Goal: Information Seeking & Learning: Learn about a topic

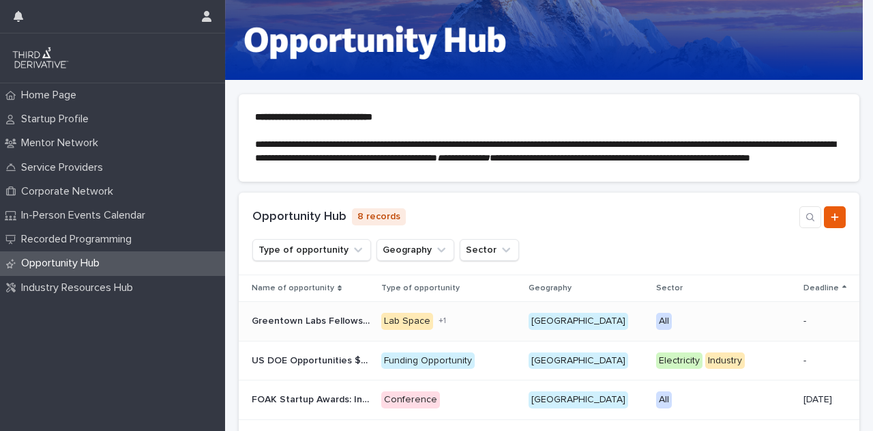
scroll to position [205, 0]
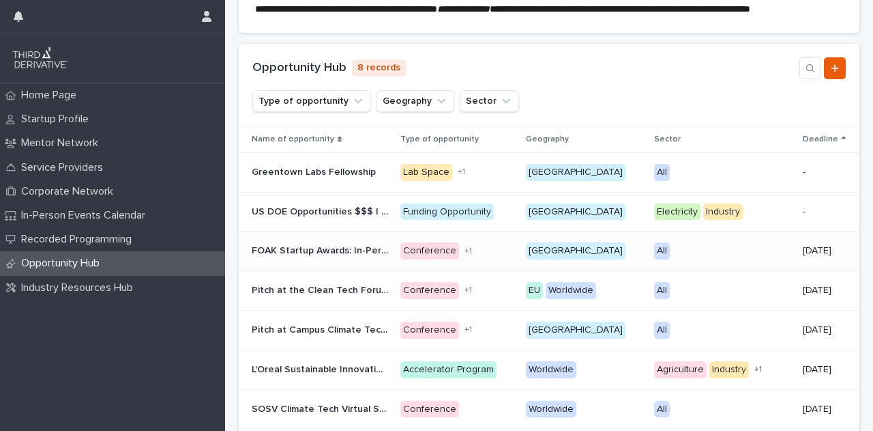
click at [726, 259] on div "All + 0" at bounding box center [722, 250] width 136 height 17
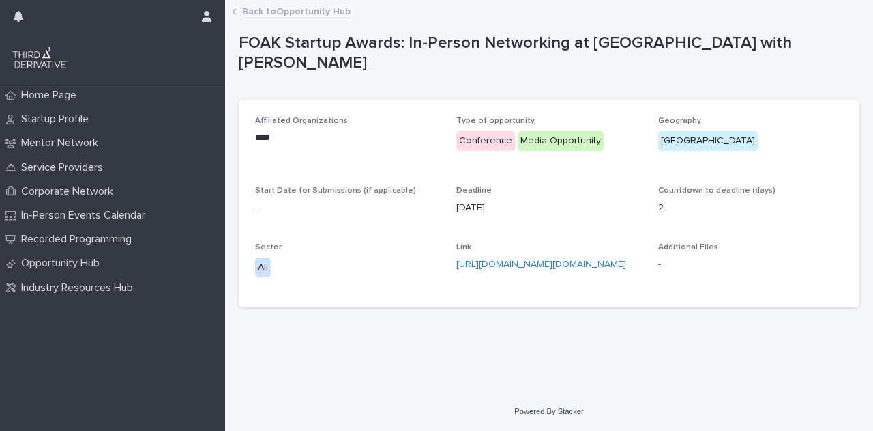
click at [263, 12] on link "Back to Opportunity Hub" at bounding box center [296, 11] width 108 height 16
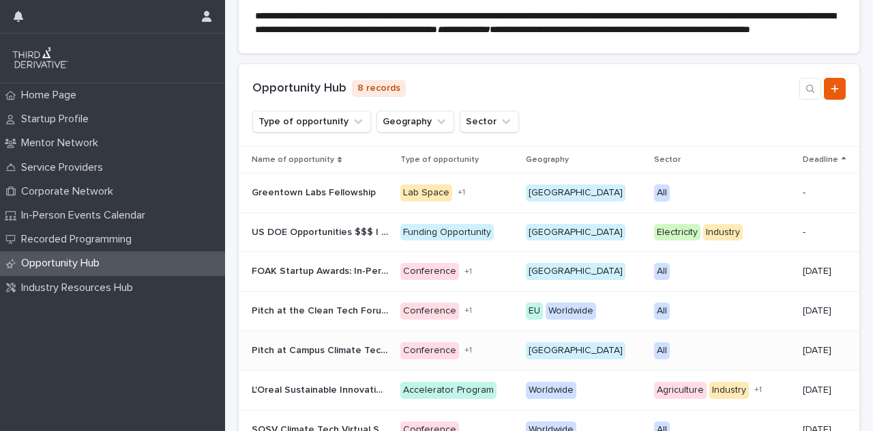
scroll to position [205, 0]
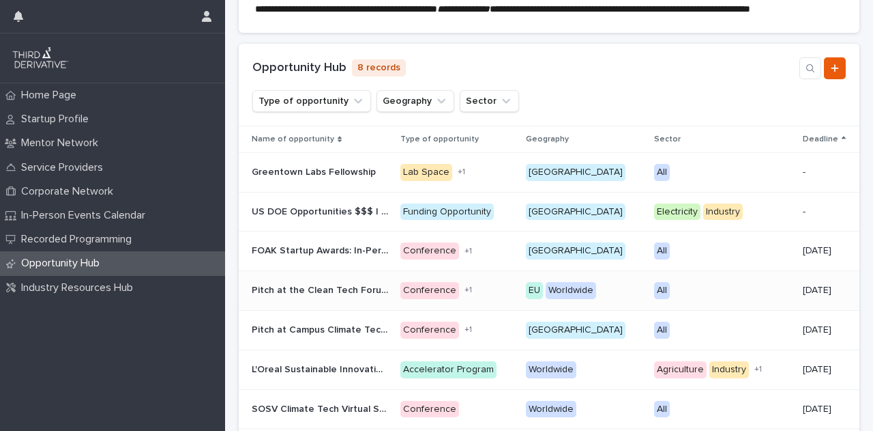
click at [358, 296] on p "Pitch at the Clean Tech Forum Europe" at bounding box center [321, 289] width 139 height 14
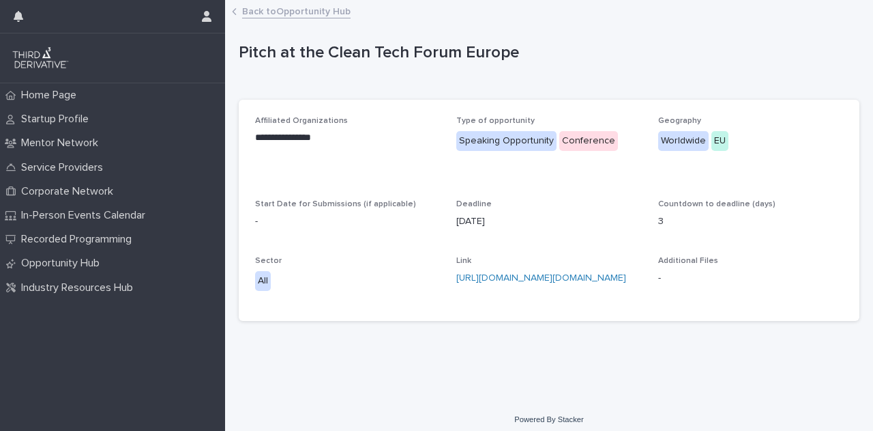
click at [282, 10] on link "Back to Opportunity Hub" at bounding box center [296, 11] width 108 height 16
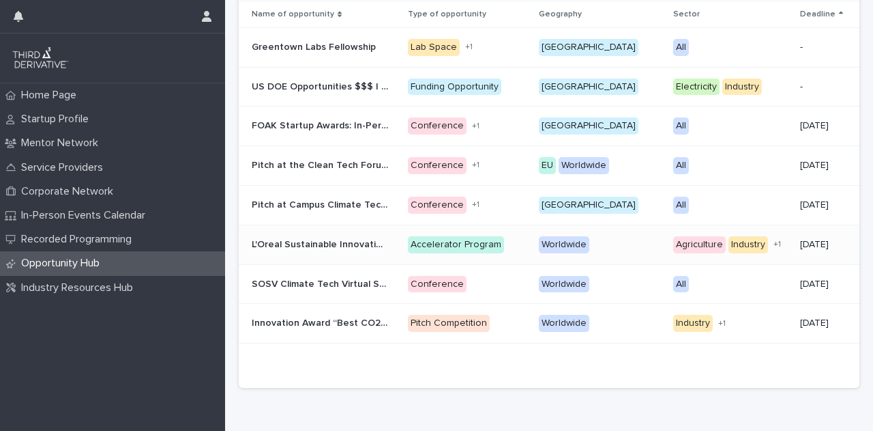
scroll to position [341, 0]
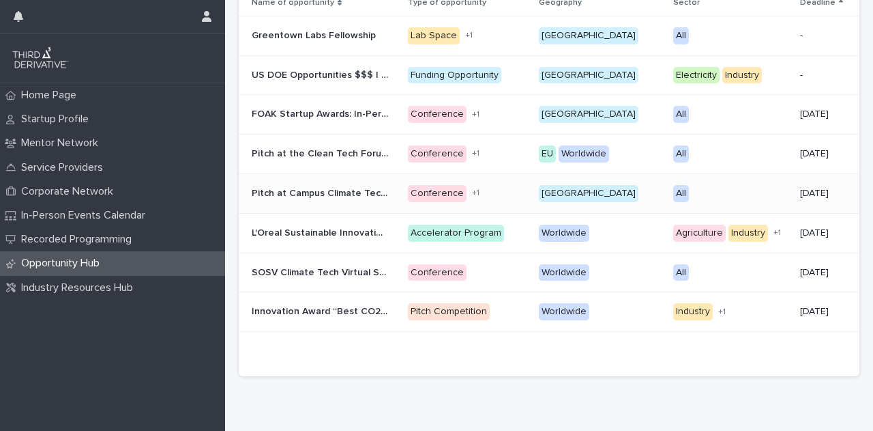
click at [723, 202] on div "All + 0" at bounding box center [731, 193] width 116 height 17
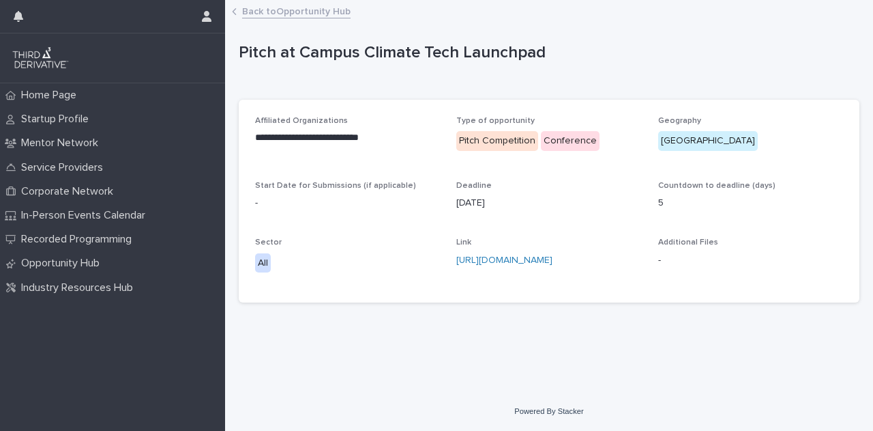
click at [270, 11] on link "Back to Opportunity Hub" at bounding box center [296, 11] width 108 height 16
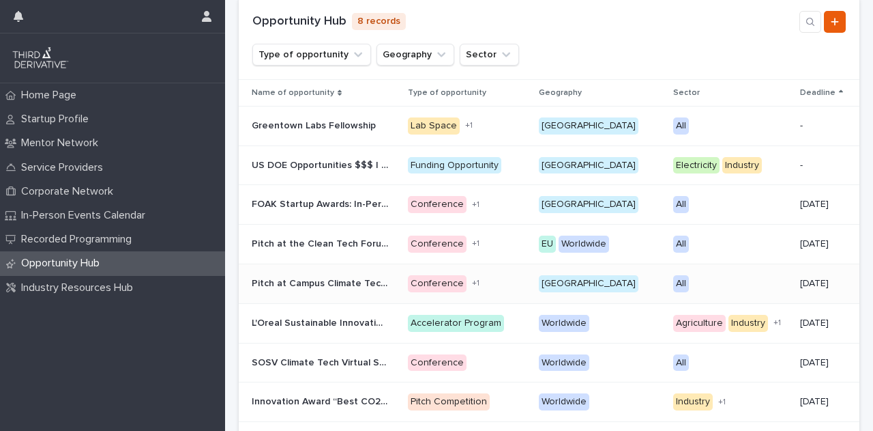
scroll to position [273, 0]
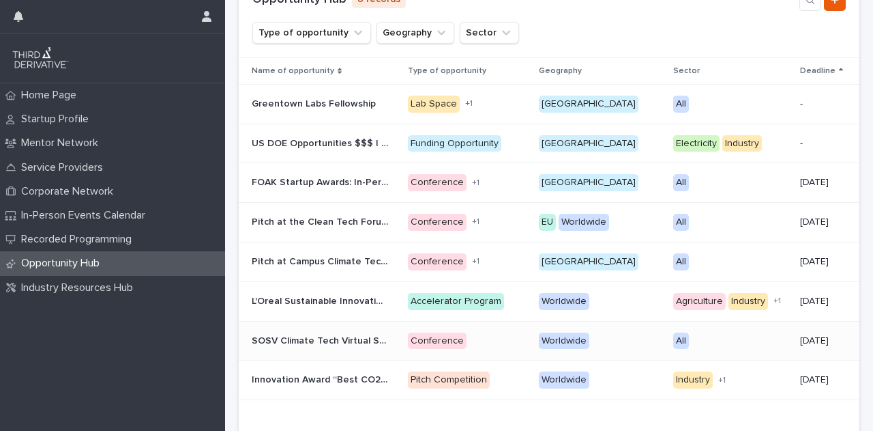
click at [378, 347] on p "SOSV Climate Tech Virtual Summit" at bounding box center [321, 339] width 139 height 14
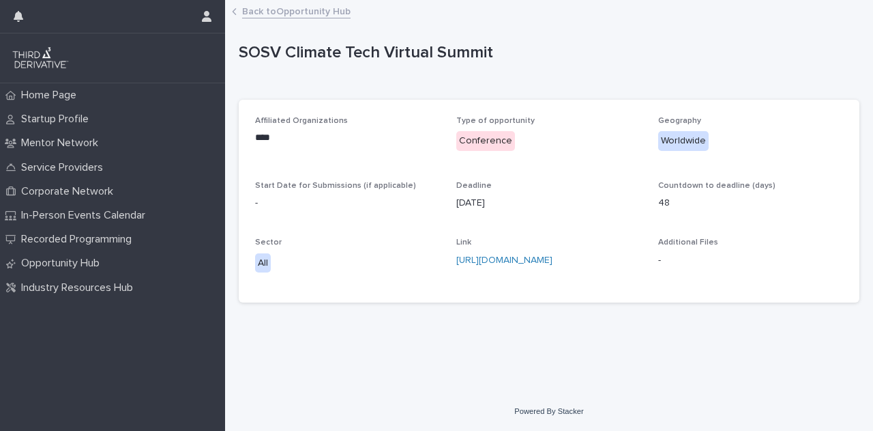
click at [277, 3] on link "Back to Opportunity Hub" at bounding box center [296, 11] width 108 height 16
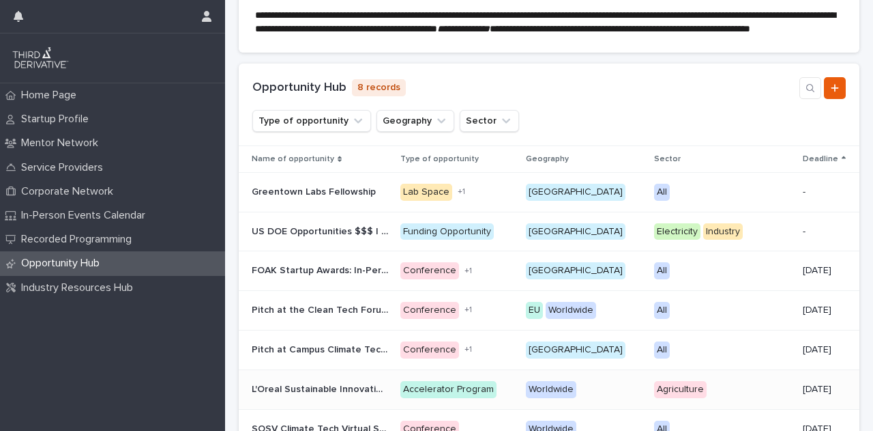
scroll to position [341, 0]
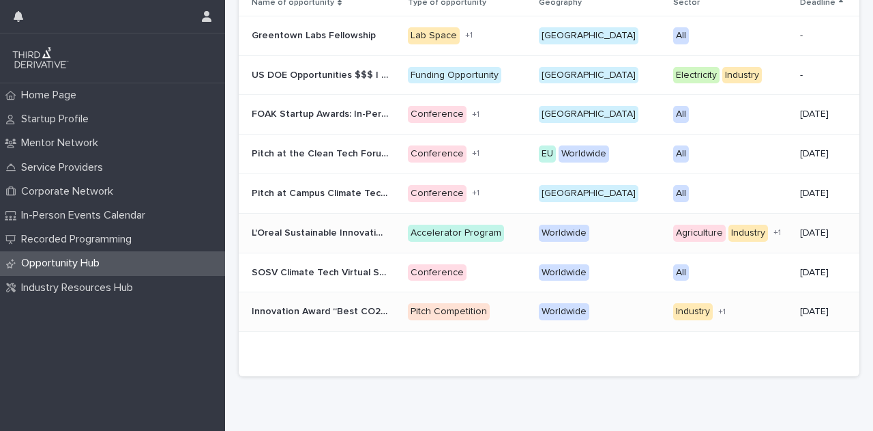
drag, startPoint x: 377, startPoint y: 327, endPoint x: 332, endPoint y: 324, distance: 45.1
click at [332, 317] on p "Innovation Award “Best CO2 Utilisation 2026”" at bounding box center [321, 310] width 139 height 14
